Goal: Find contact information: Find contact information

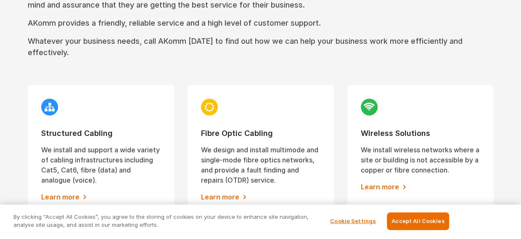
scroll to position [507, 0]
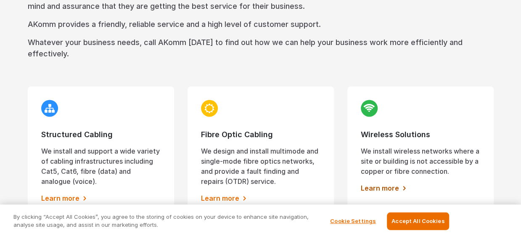
click at [395, 183] on link "Learn more" at bounding box center [420, 188] width 119 height 10
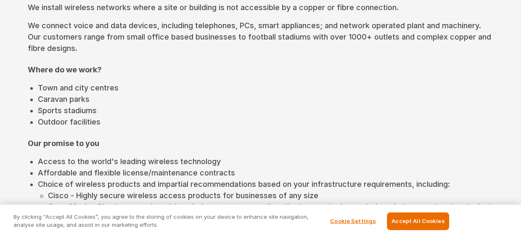
scroll to position [191, 0]
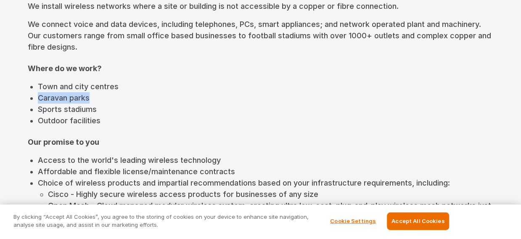
drag, startPoint x: 499, startPoint y: 77, endPoint x: 496, endPoint y: 89, distance: 12.3
click at [496, 89] on div "We install wireless networks where a site or building is not accessible by a co…" at bounding box center [261, 151] width 480 height 302
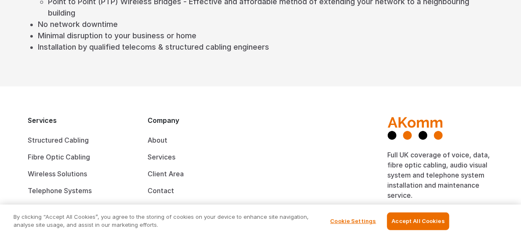
scroll to position [440, 0]
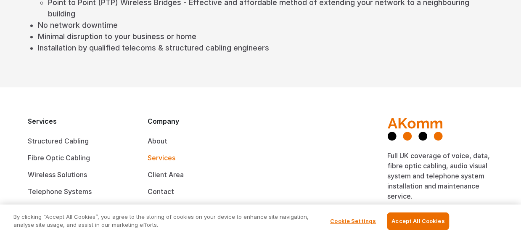
click at [161, 154] on link "Services" at bounding box center [162, 158] width 28 height 8
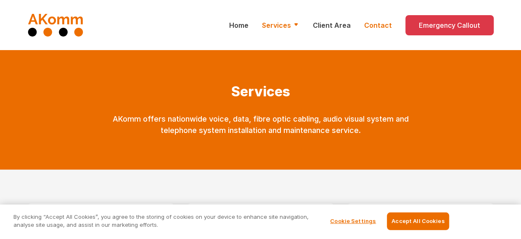
click at [383, 23] on link "Contact" at bounding box center [378, 25] width 28 height 10
